Goal: Task Accomplishment & Management: Manage account settings

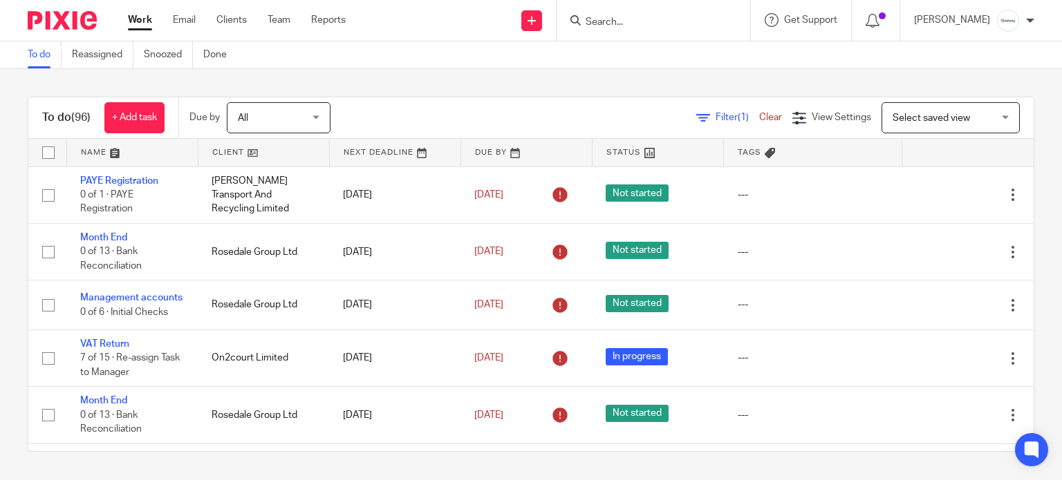
scroll to position [460, 0]
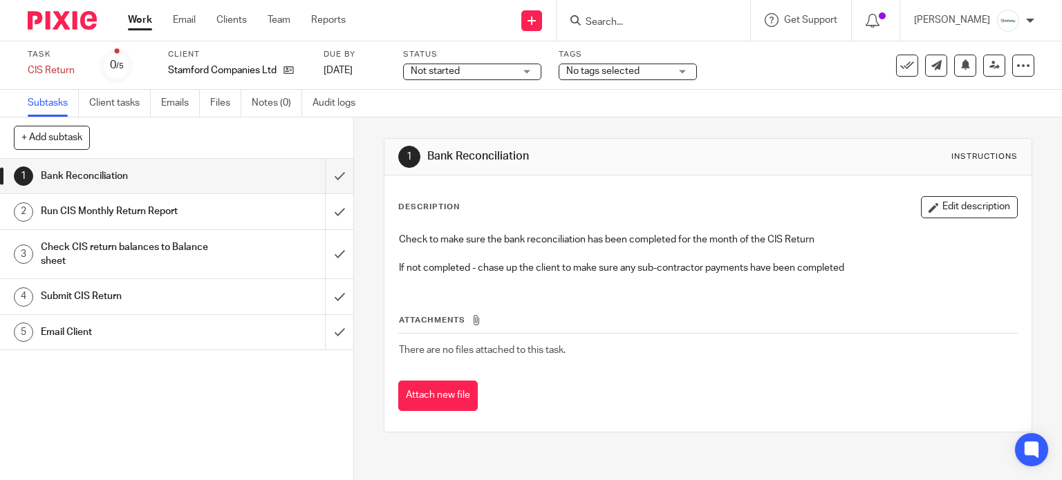
click at [440, 72] on span "Not started" at bounding box center [435, 71] width 49 height 10
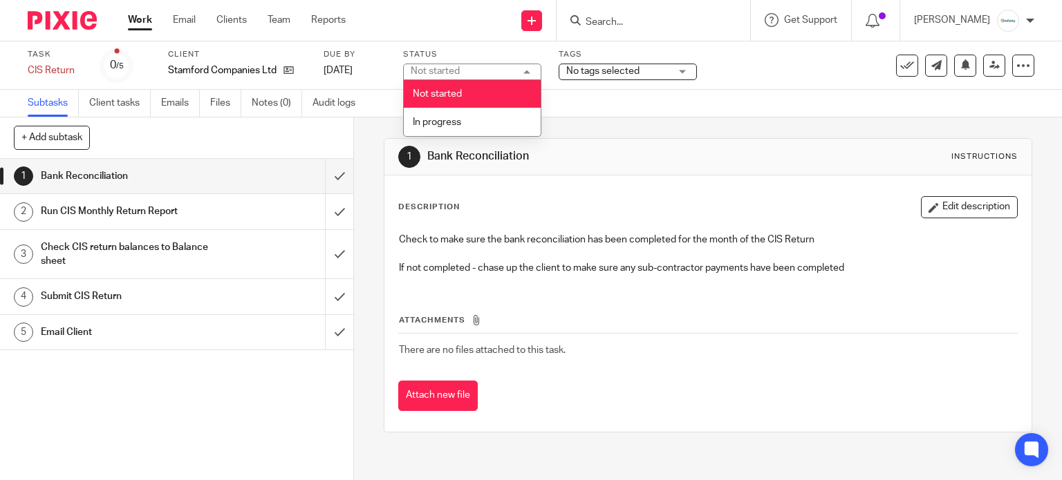
click at [566, 66] on div "No tags selected" at bounding box center [627, 72] width 138 height 17
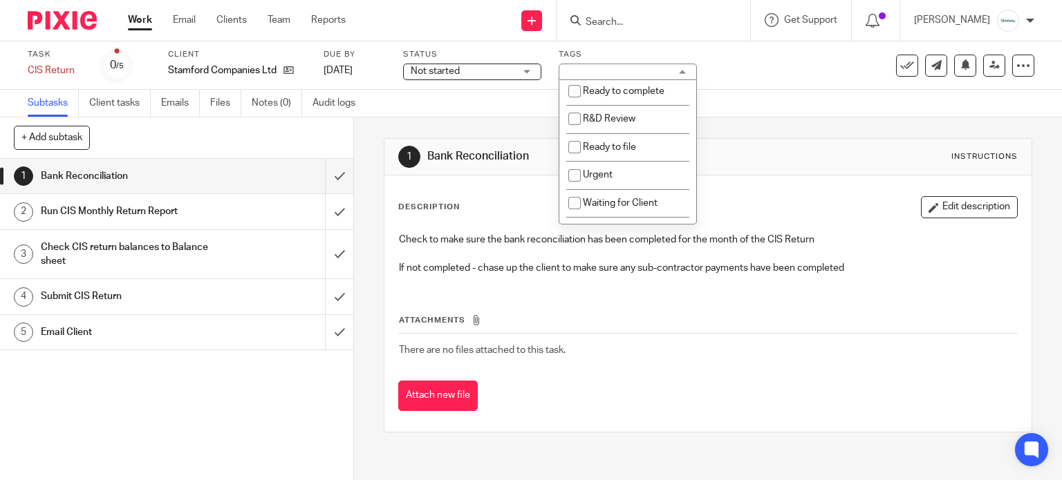
scroll to position [460, 0]
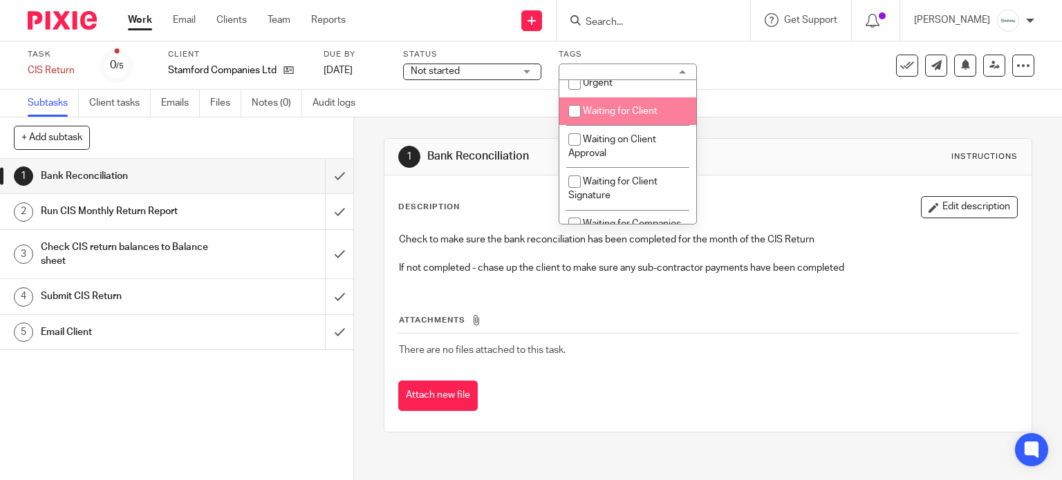
click at [628, 116] on span "Waiting for Client" at bounding box center [620, 111] width 75 height 10
checkbox input "true"
click at [467, 76] on span "Not started" at bounding box center [463, 71] width 104 height 15
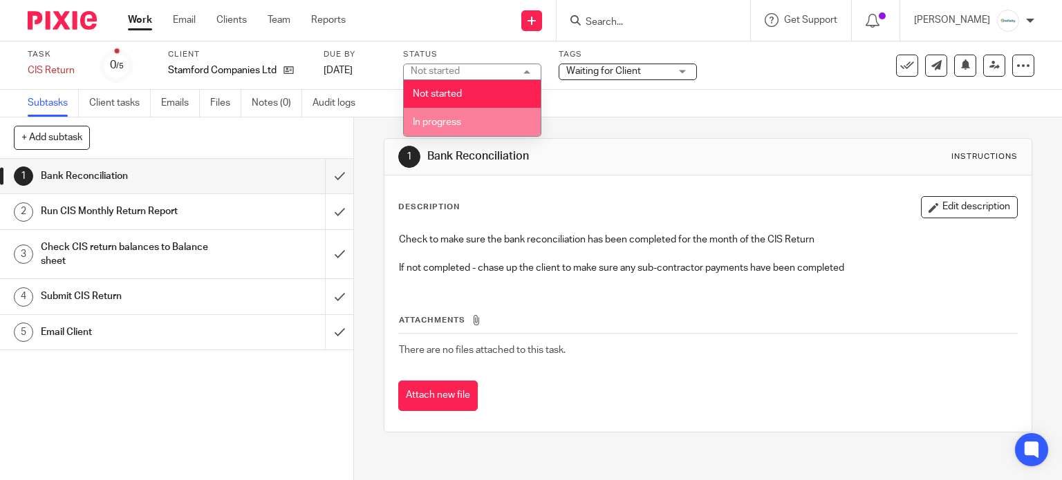
click at [461, 128] on li "In progress" at bounding box center [472, 122] width 137 height 28
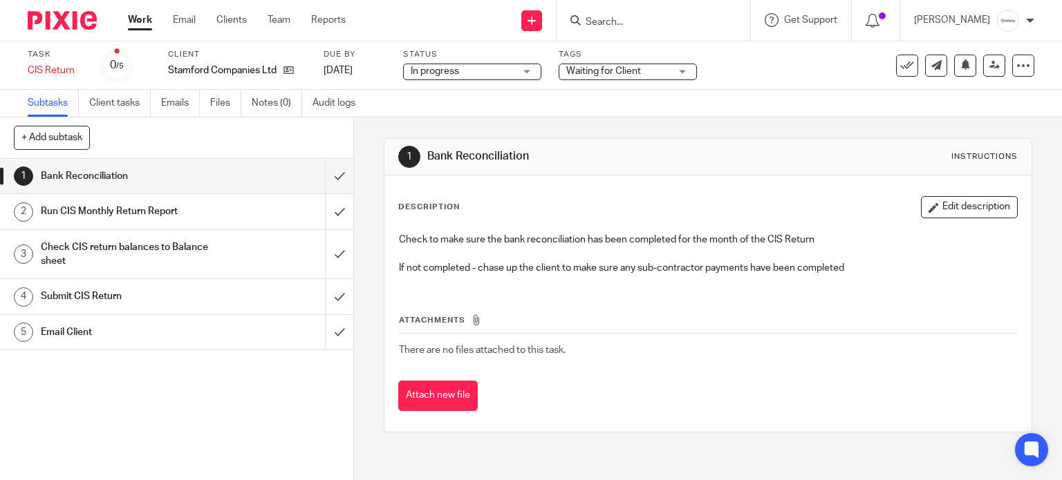
click at [605, 66] on span "Waiting for Client" at bounding box center [603, 71] width 75 height 10
click at [769, 97] on div "Subtasks Client tasks Emails Files Notes (0) Audit logs" at bounding box center [531, 104] width 1062 height 28
